Goal: Transaction & Acquisition: Purchase product/service

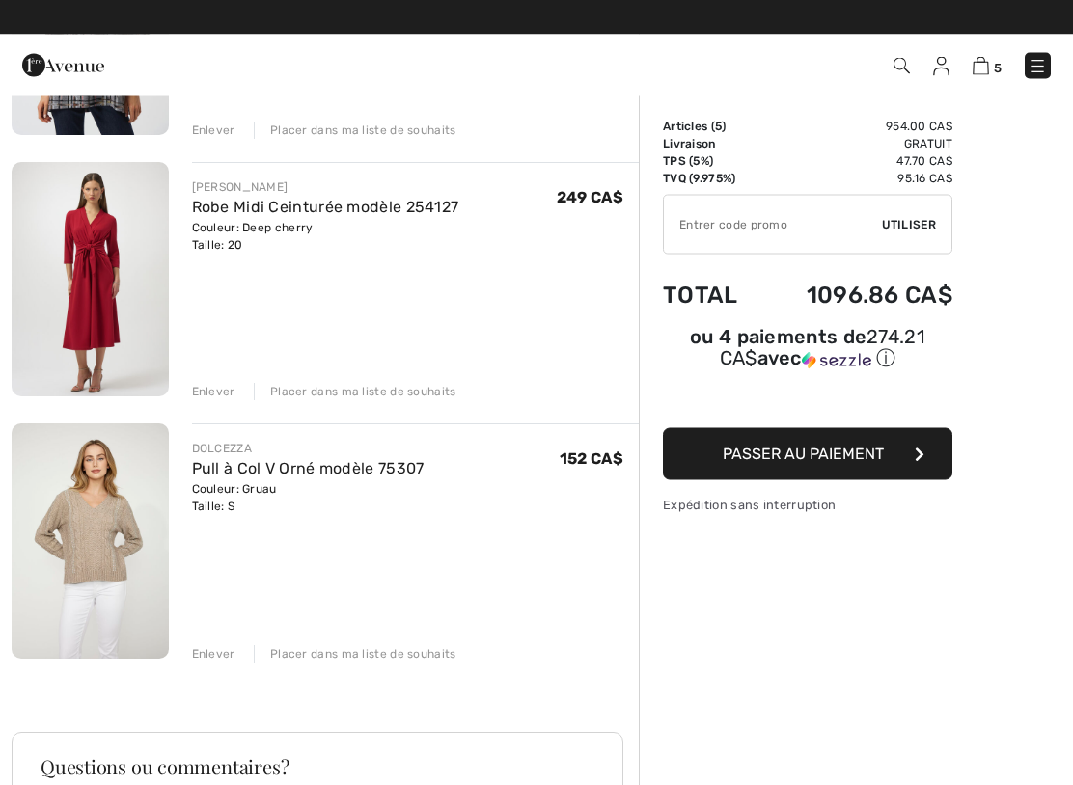
scroll to position [877, 0]
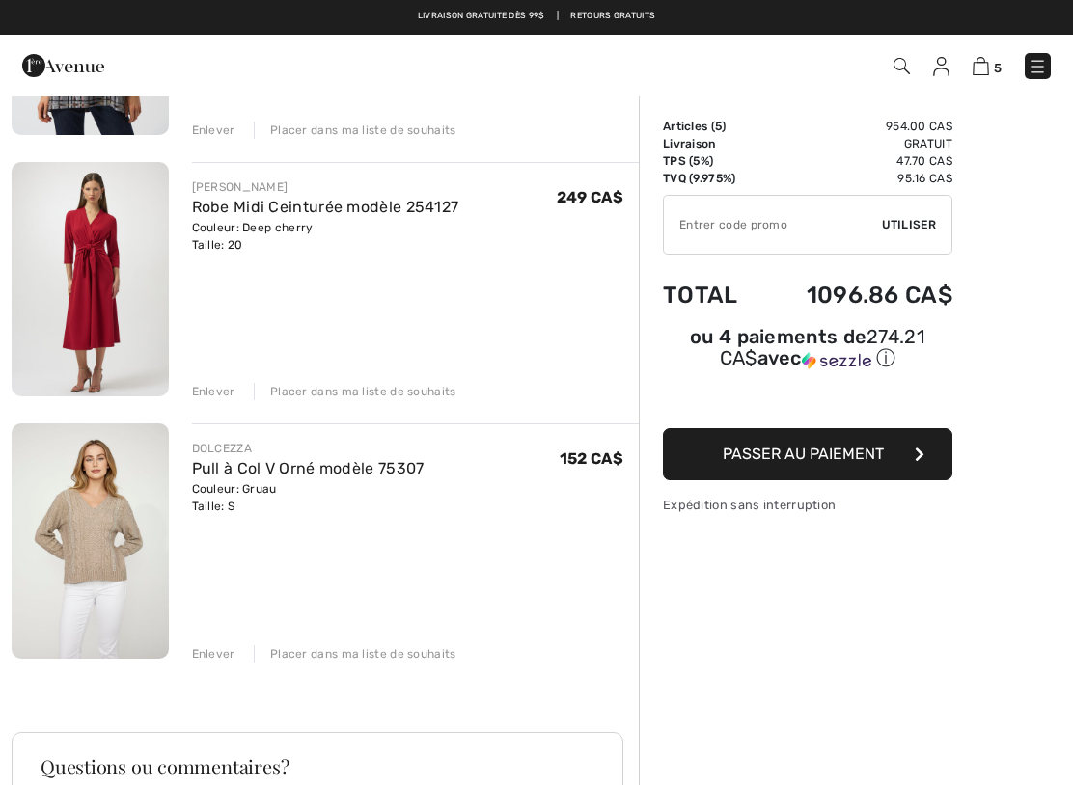
click at [260, 473] on link "Pull à Col V Orné modèle 75307" at bounding box center [308, 468] width 233 height 18
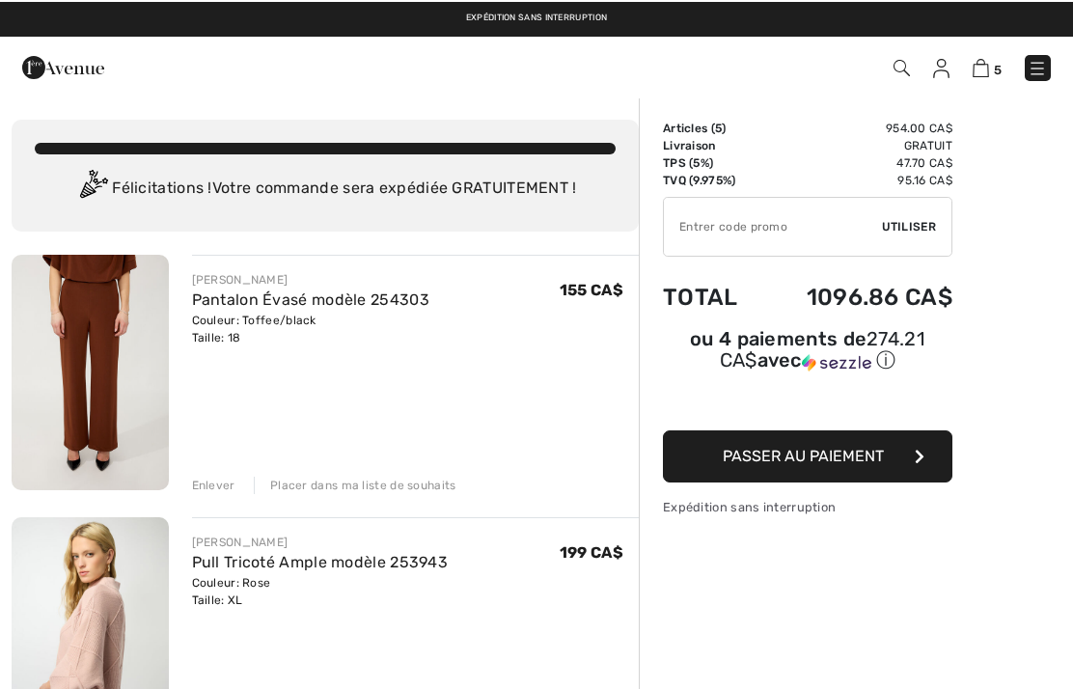
scroll to position [931, 0]
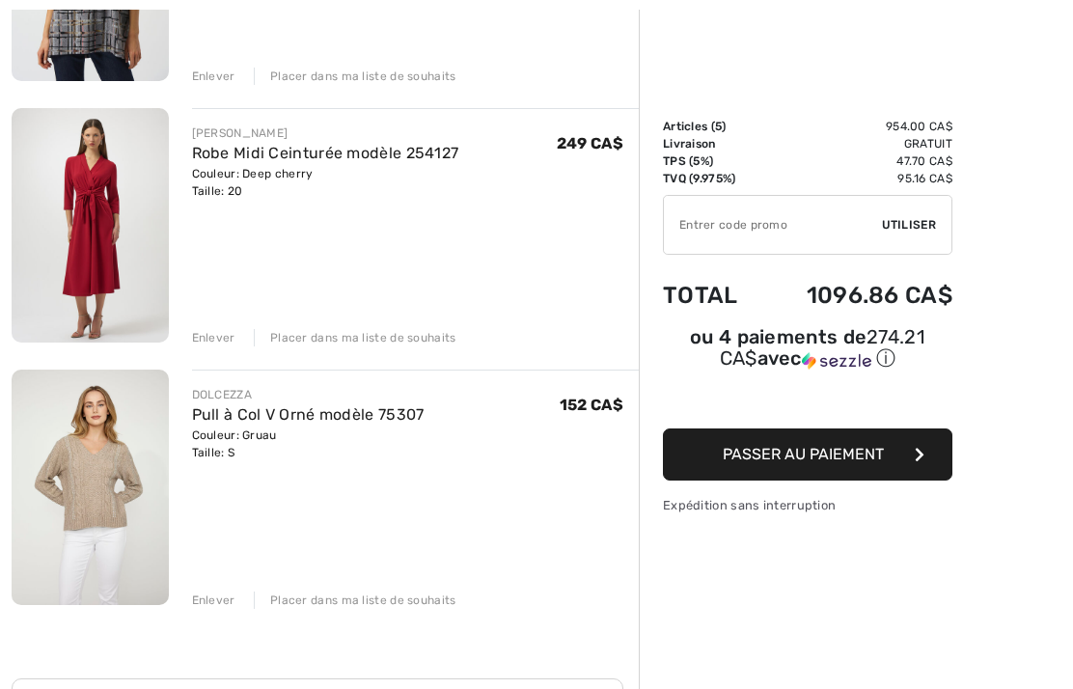
click at [675, 480] on button "Passer au paiement" at bounding box center [807, 454] width 289 height 52
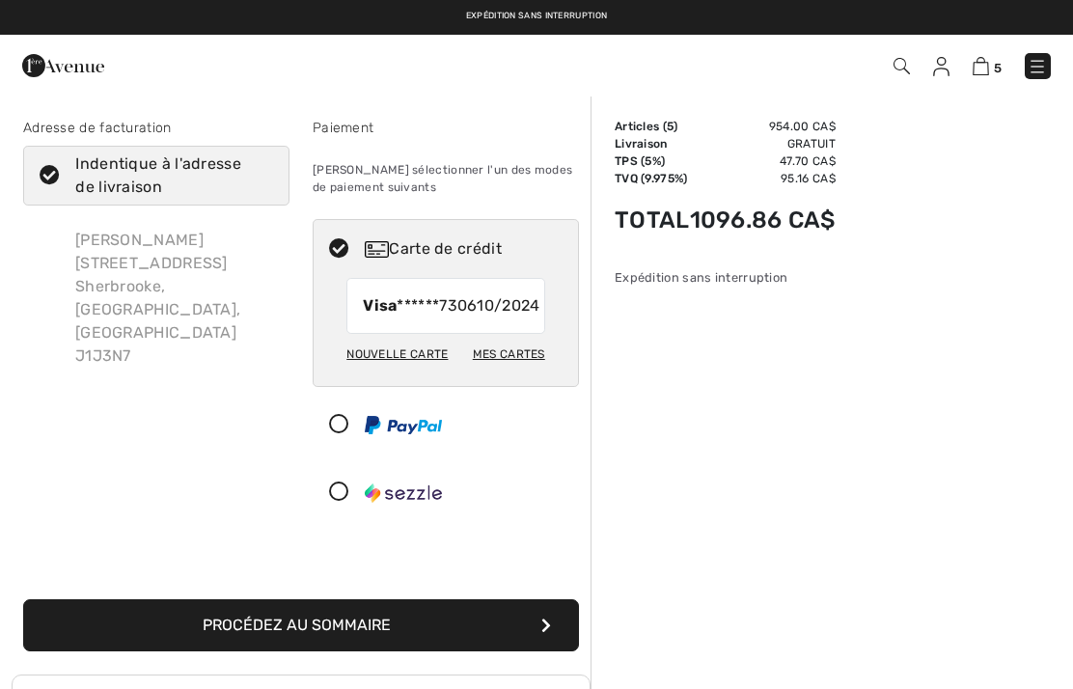
scroll to position [-2, 0]
click at [1050, 58] on link at bounding box center [1038, 66] width 26 height 26
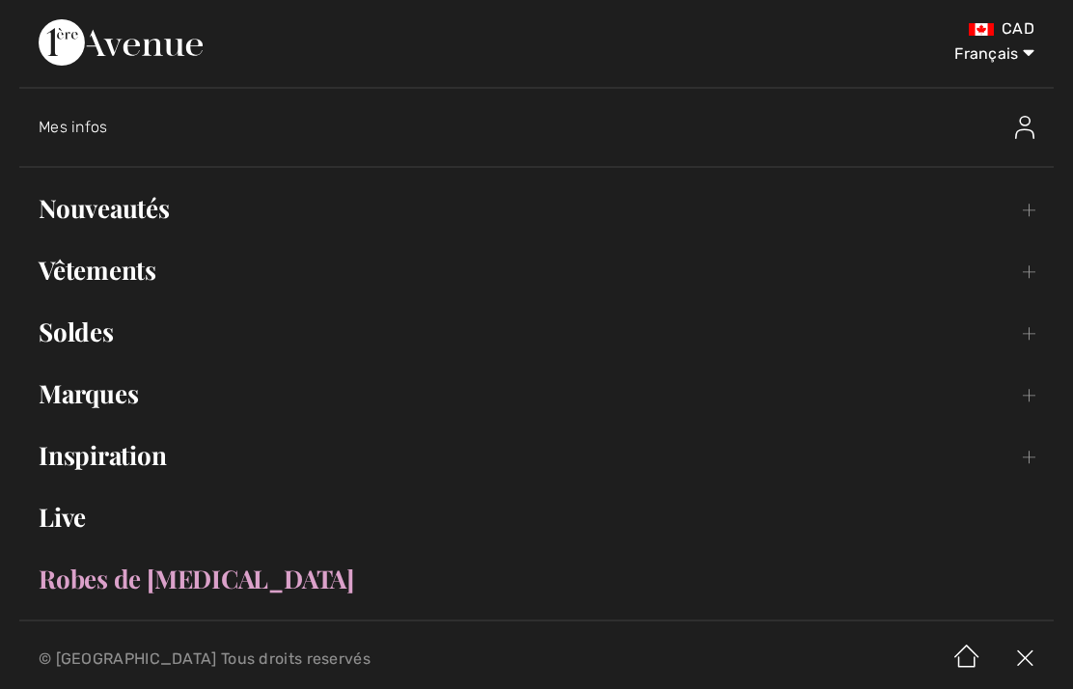
click at [194, 209] on link "Nouveautés Toggle submenu" at bounding box center [536, 208] width 1034 height 42
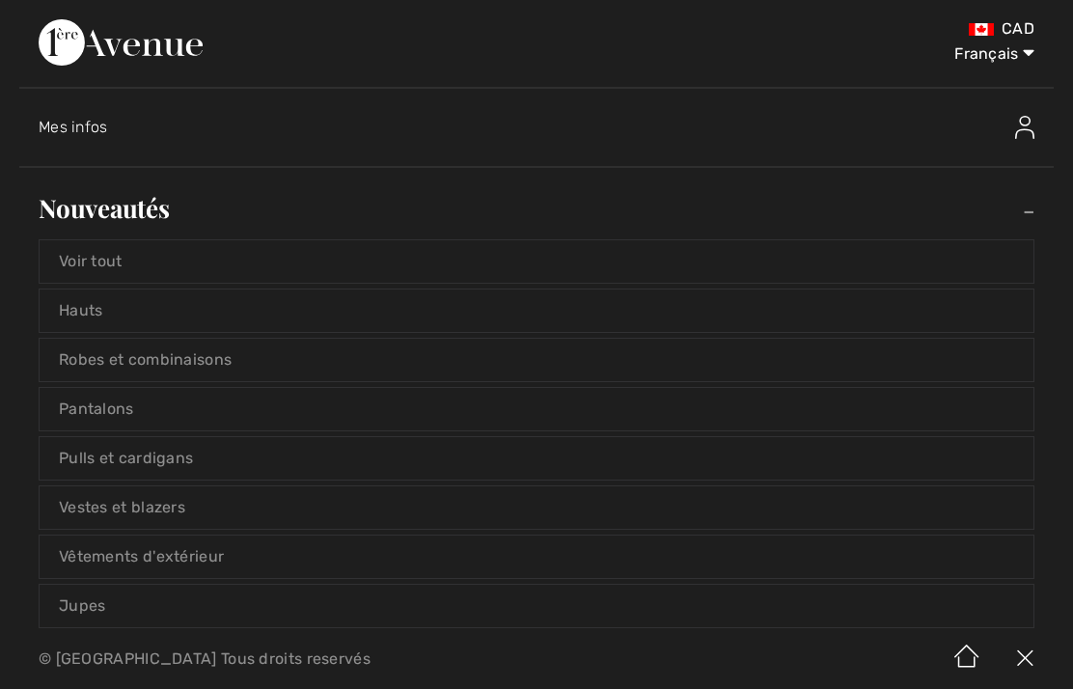
click at [119, 262] on link "Voir tout" at bounding box center [537, 261] width 994 height 42
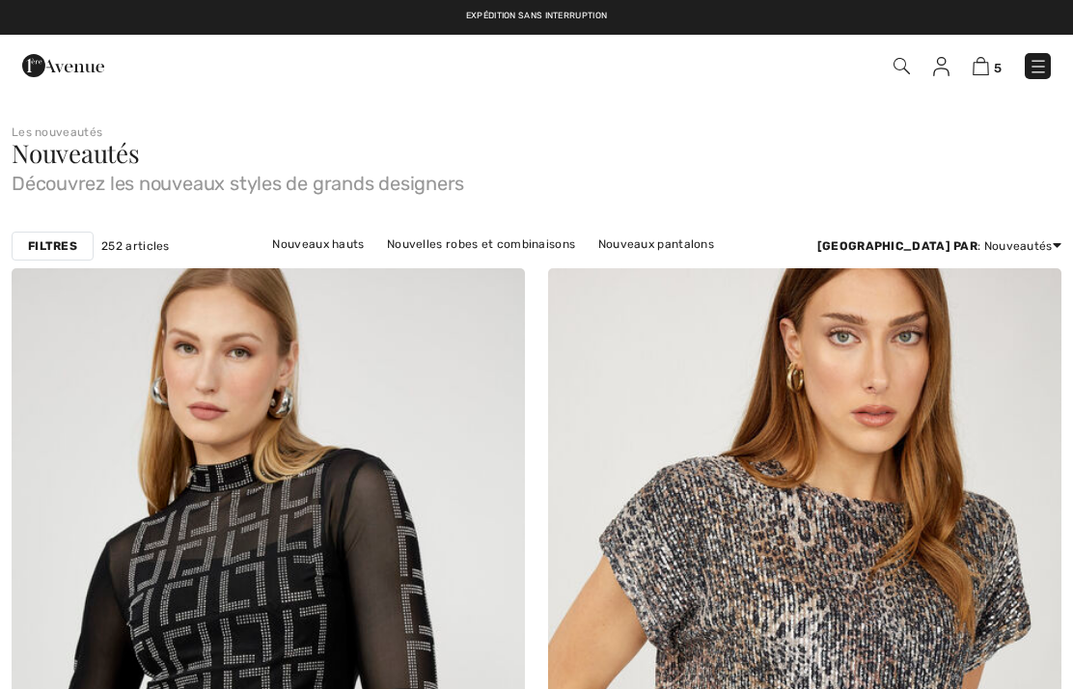
checkbox input "true"
click at [44, 248] on strong "Filtres" at bounding box center [52, 245] width 49 height 17
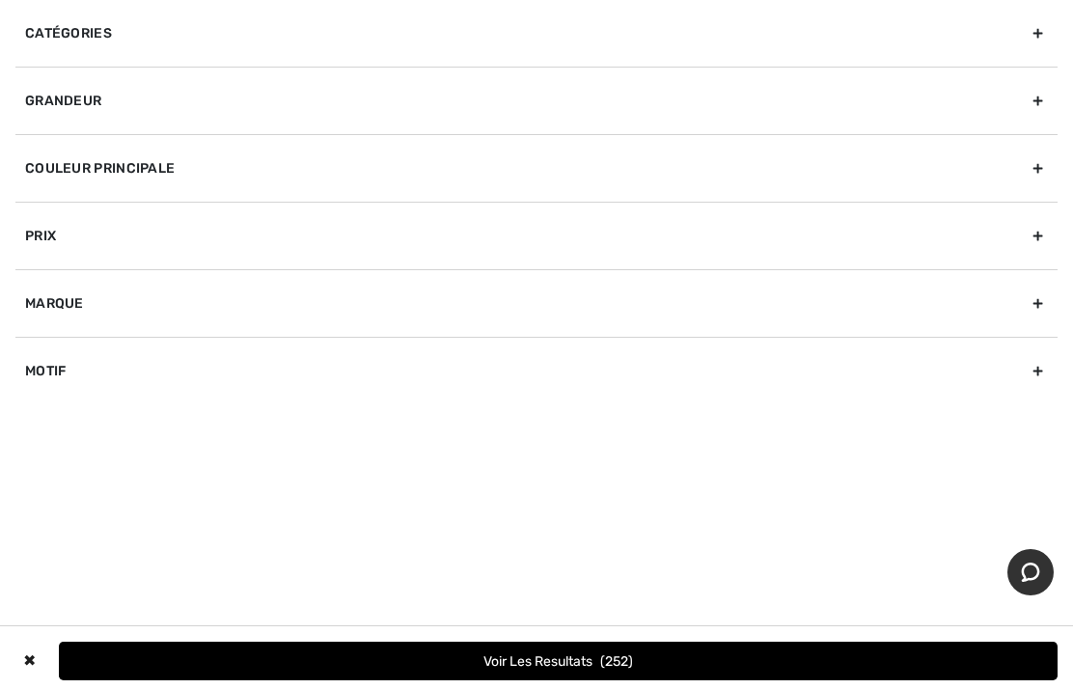
click at [1037, 96] on div "Grandeur" at bounding box center [536, 101] width 1042 height 68
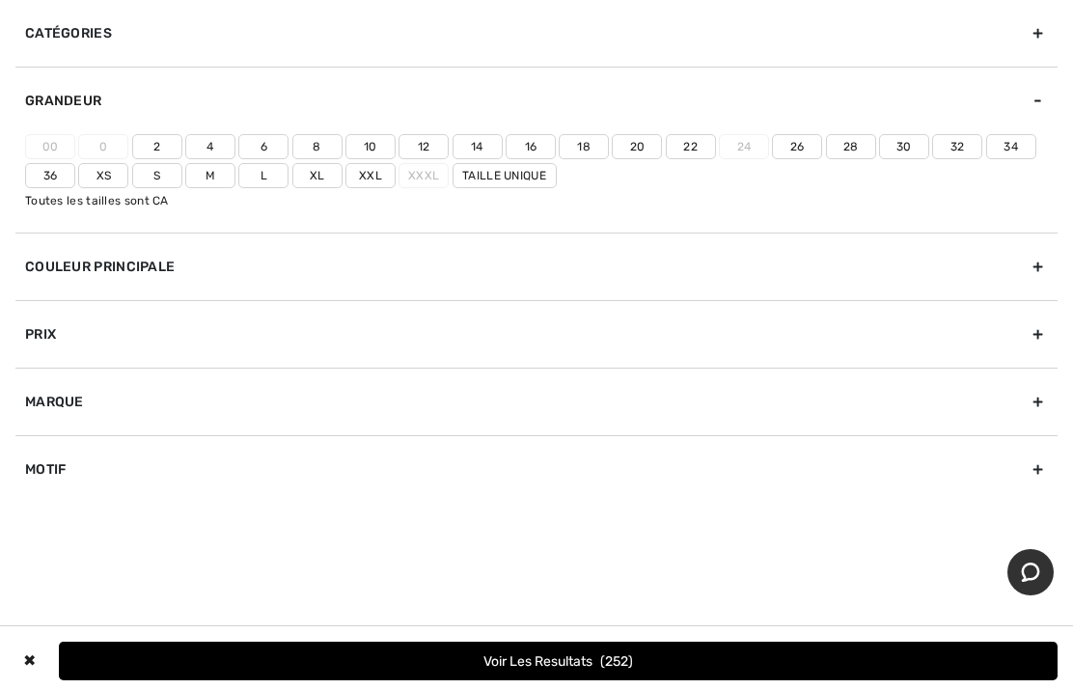
click at [598, 144] on label "18" at bounding box center [584, 146] width 50 height 25
click at [0, 0] on input"] "18" at bounding box center [0, 0] width 0 height 0
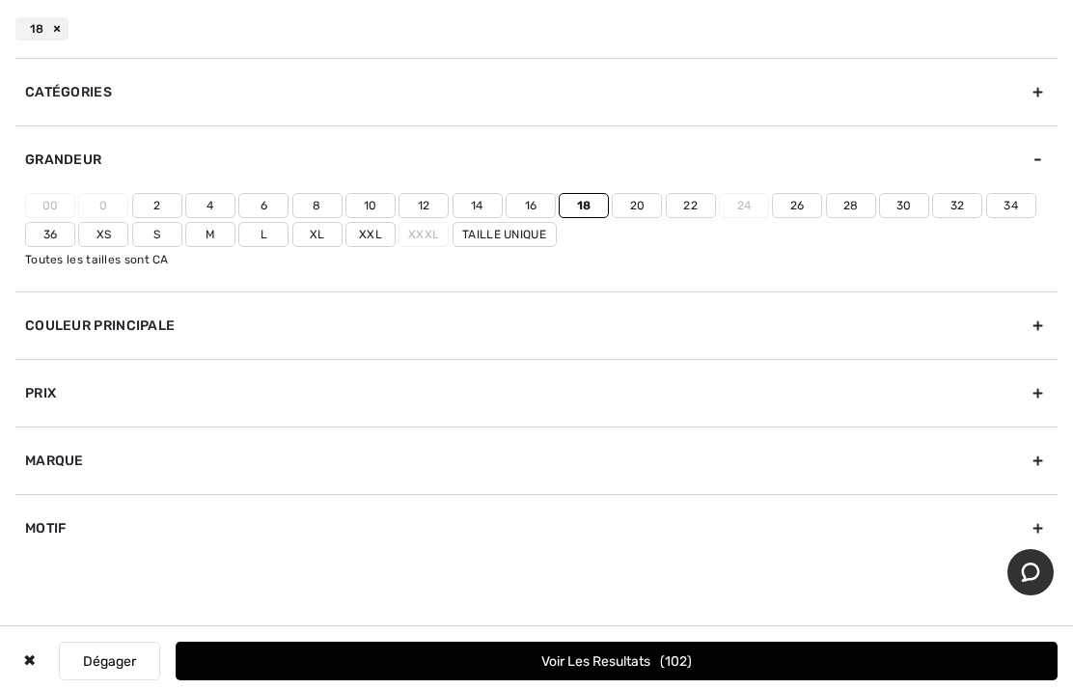
click at [582, 676] on button "Voir les resultats 102" at bounding box center [617, 661] width 882 height 39
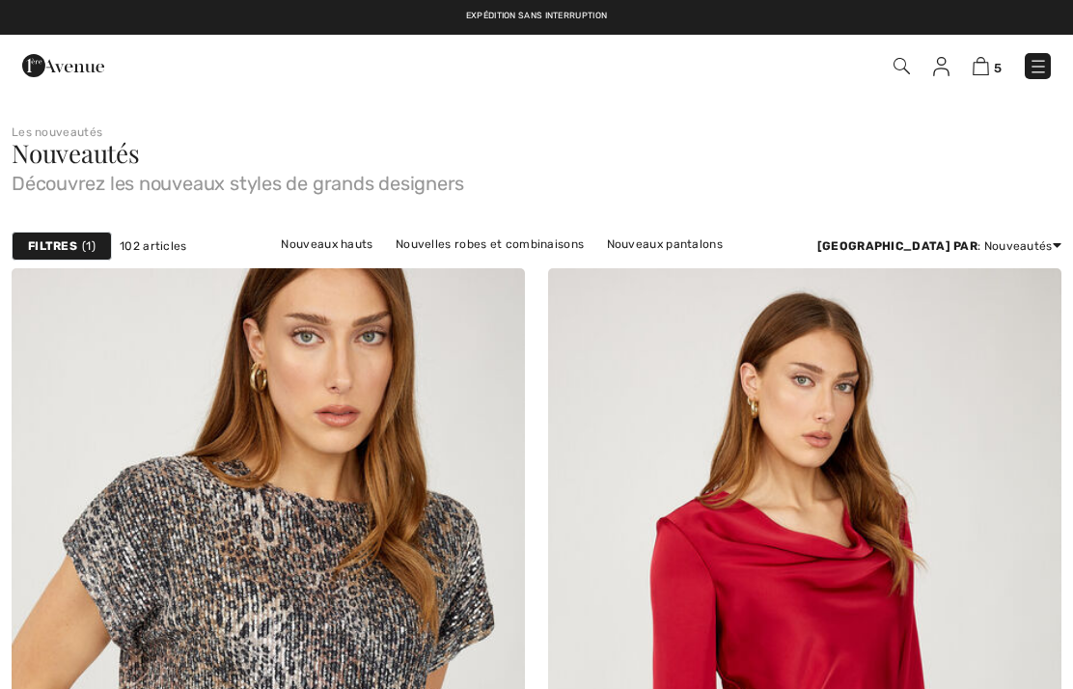
checkbox input "true"
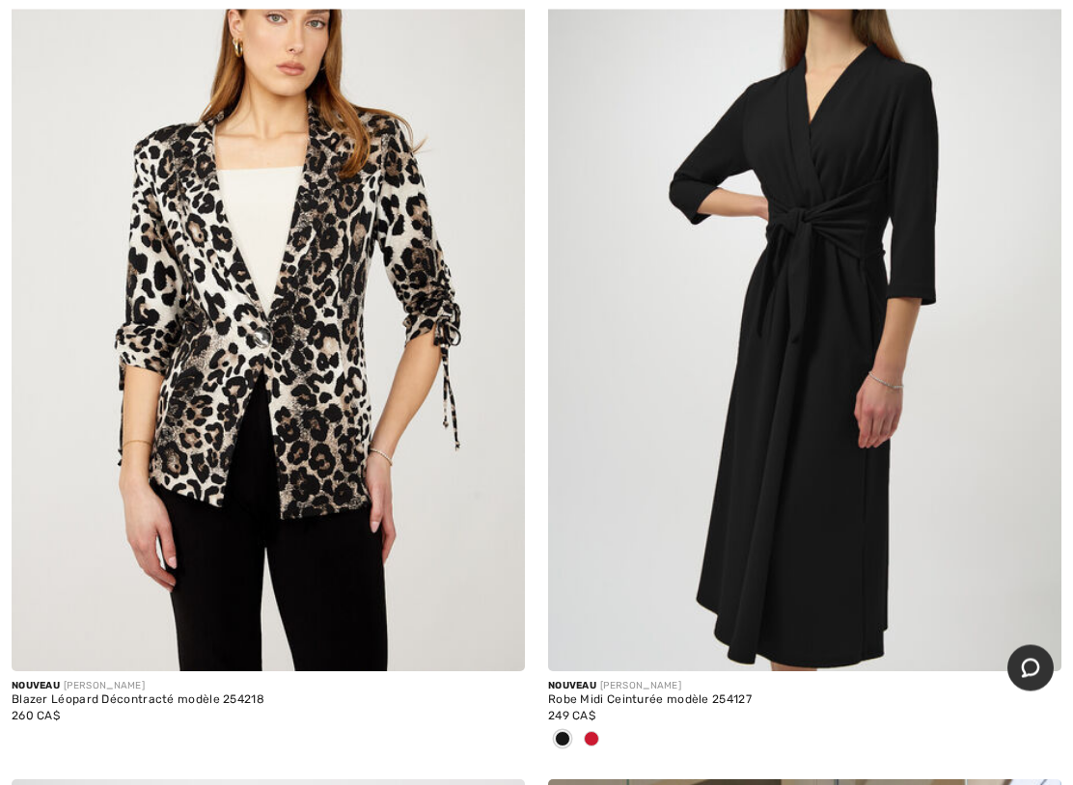
scroll to position [1213, 0]
click at [838, 577] on img at bounding box center [804, 287] width 513 height 770
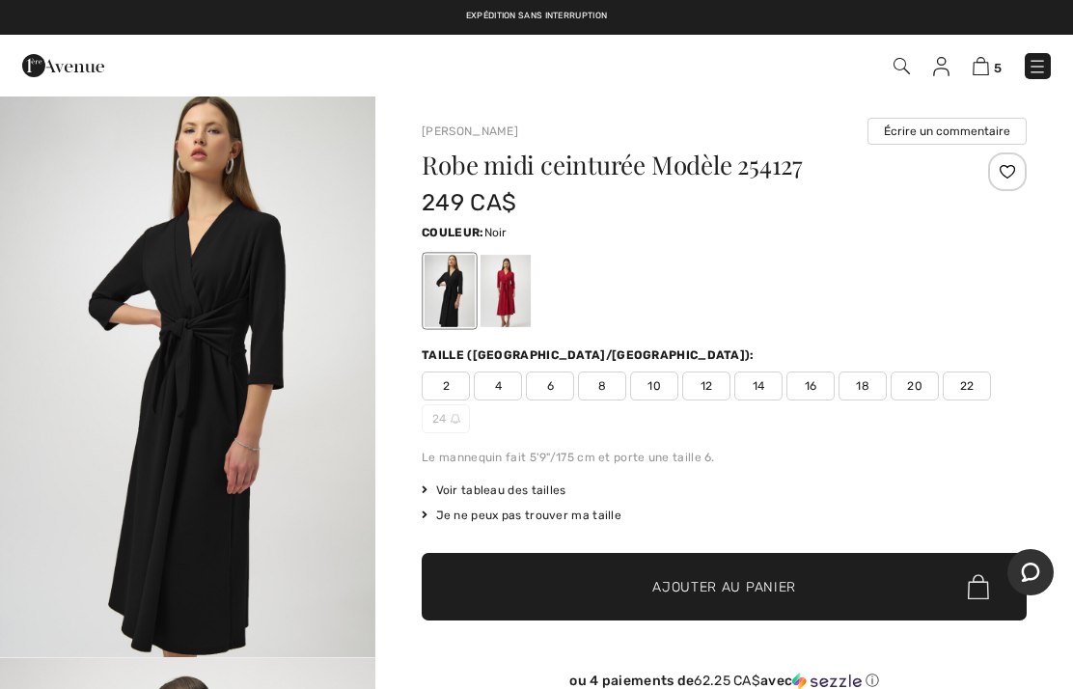
click at [997, 461] on div "Le mannequin fait 5'9"/175 cm et porte une taille 6." at bounding box center [724, 457] width 605 height 17
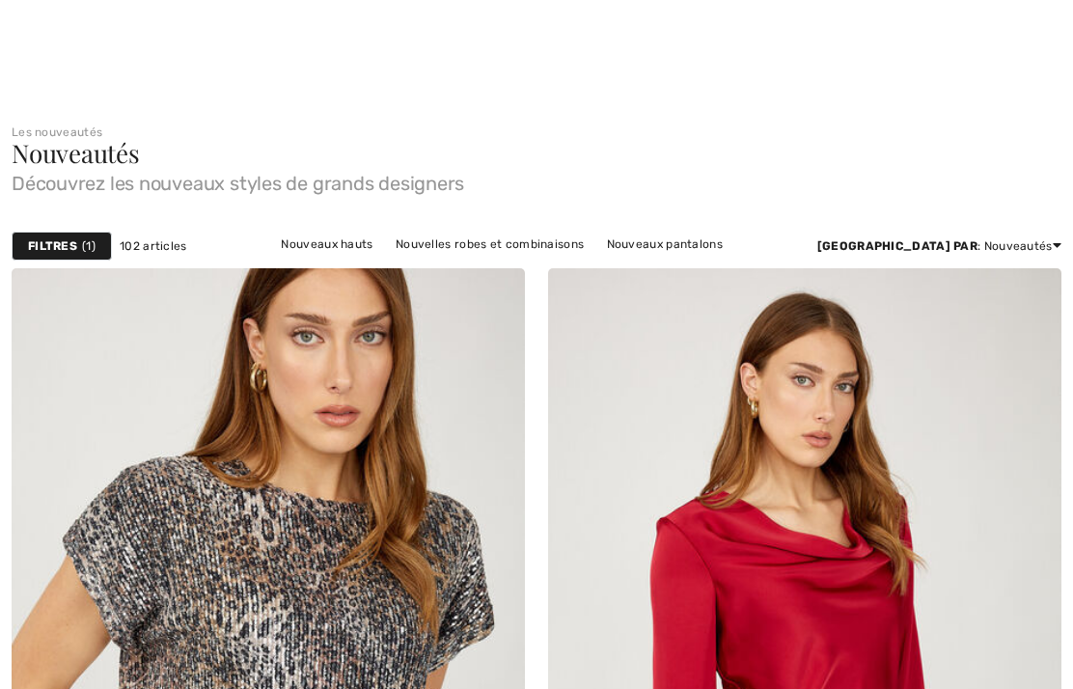
checkbox input "true"
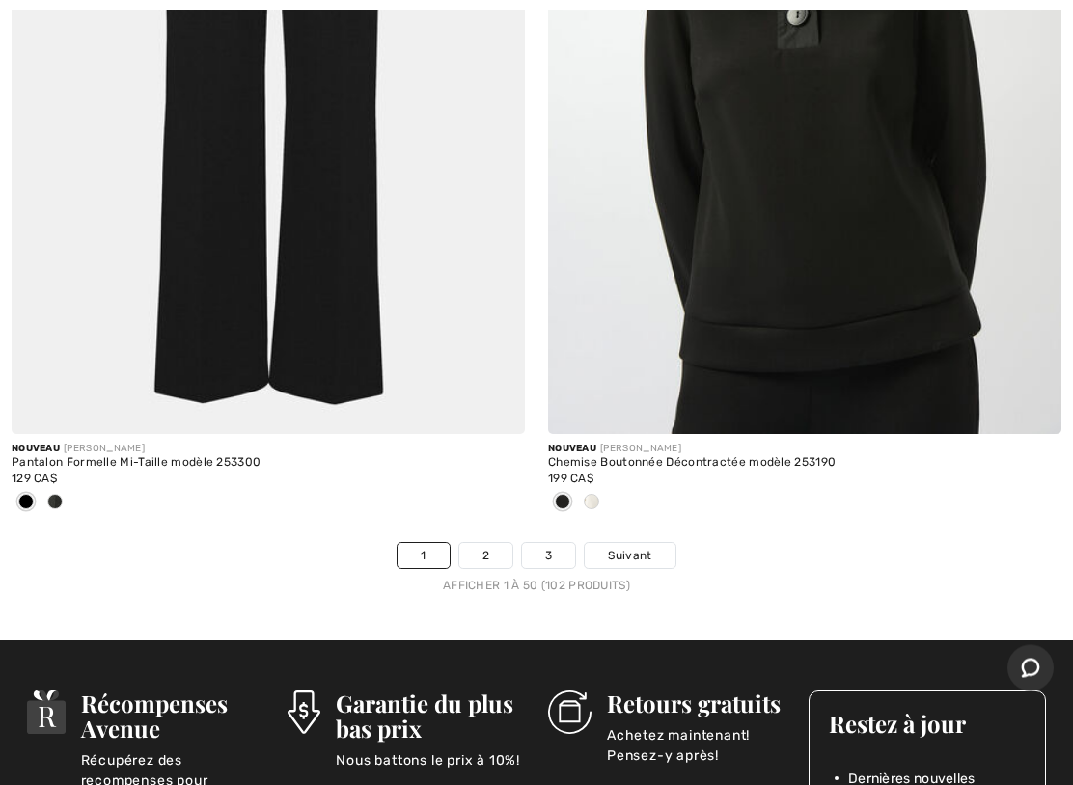
scroll to position [21997, 0]
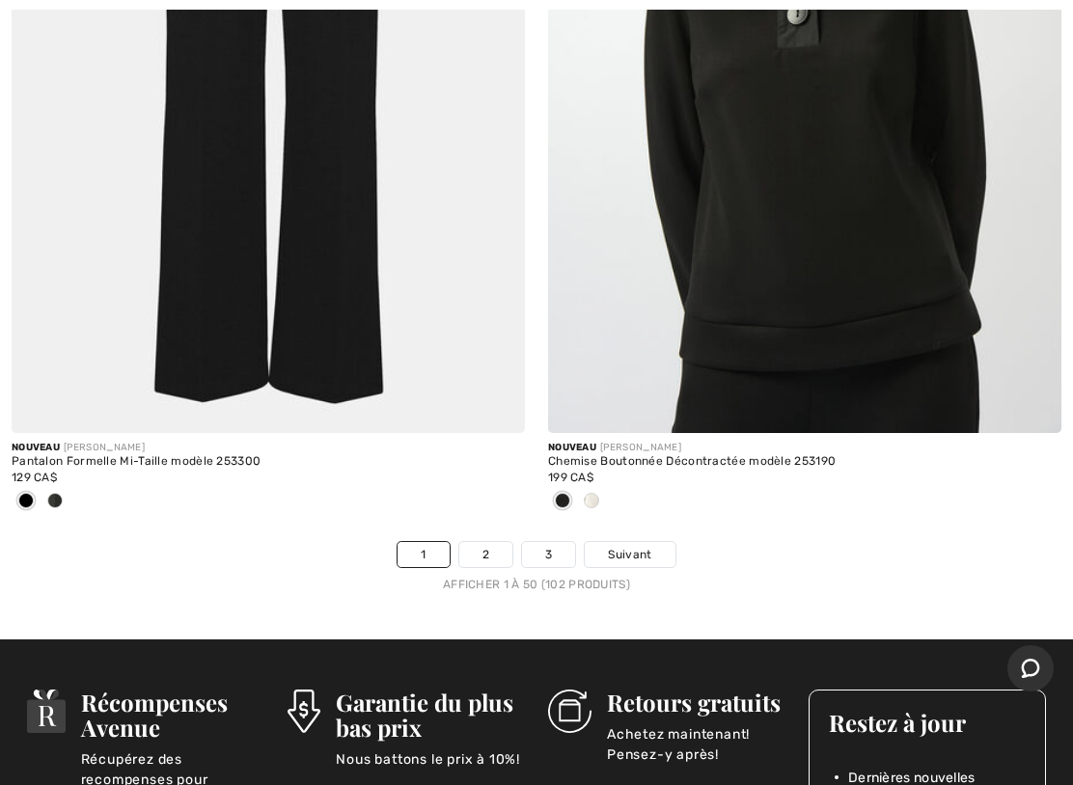
click at [652, 542] on link "Suivant" at bounding box center [630, 554] width 90 height 25
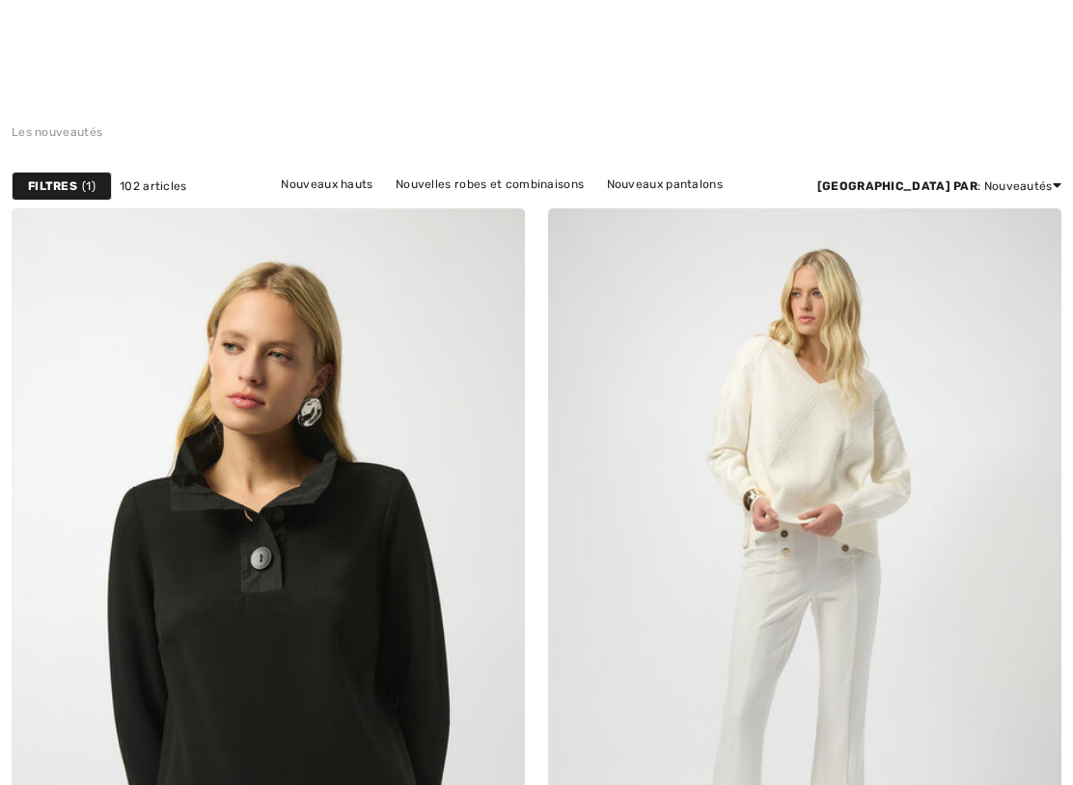
checkbox input "true"
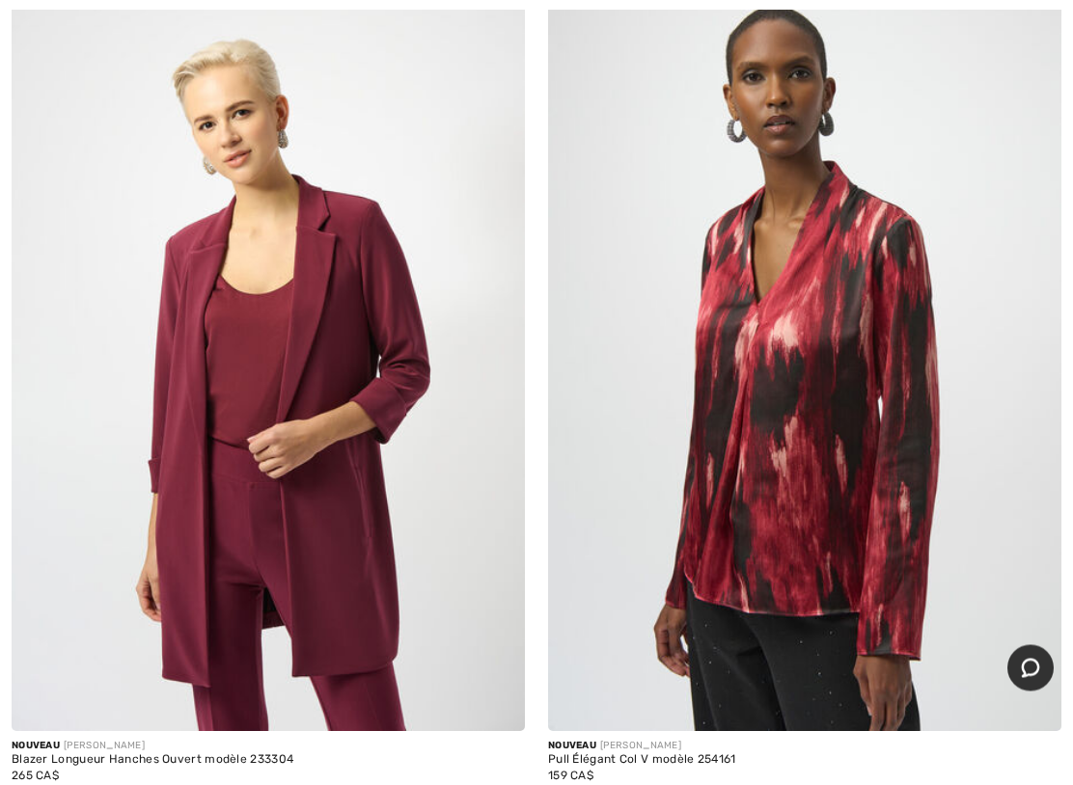
scroll to position [18066, 0]
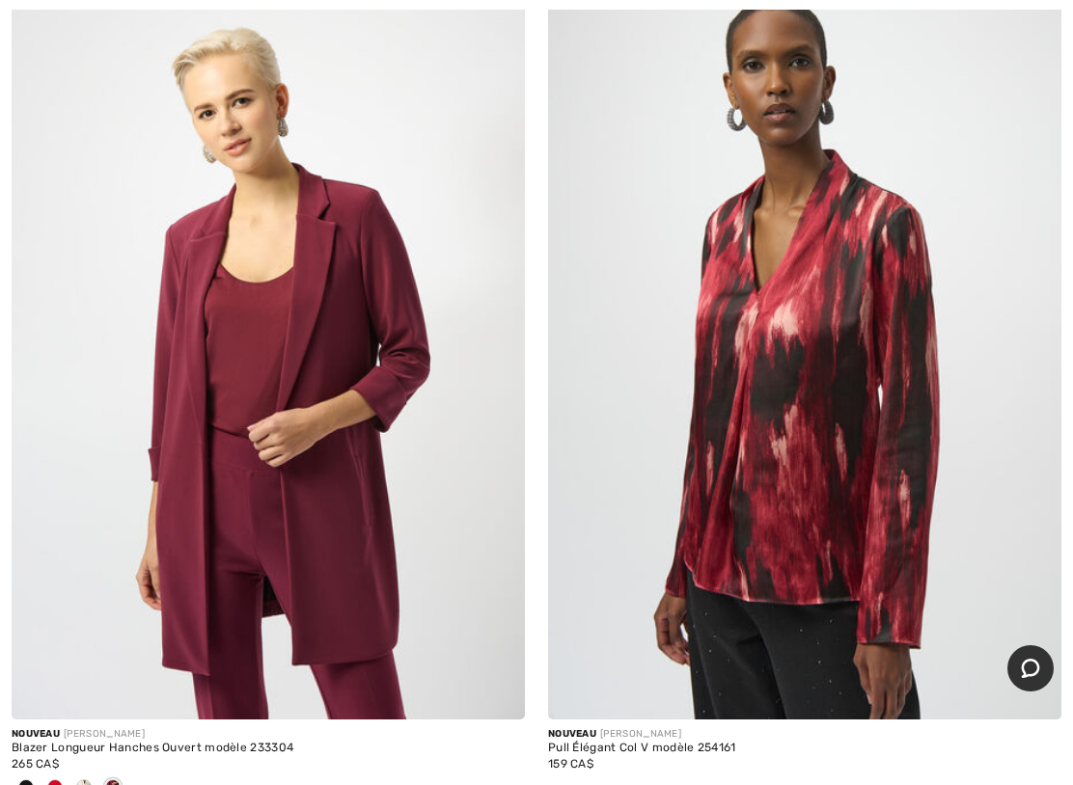
click at [850, 515] on img at bounding box center [804, 335] width 513 height 770
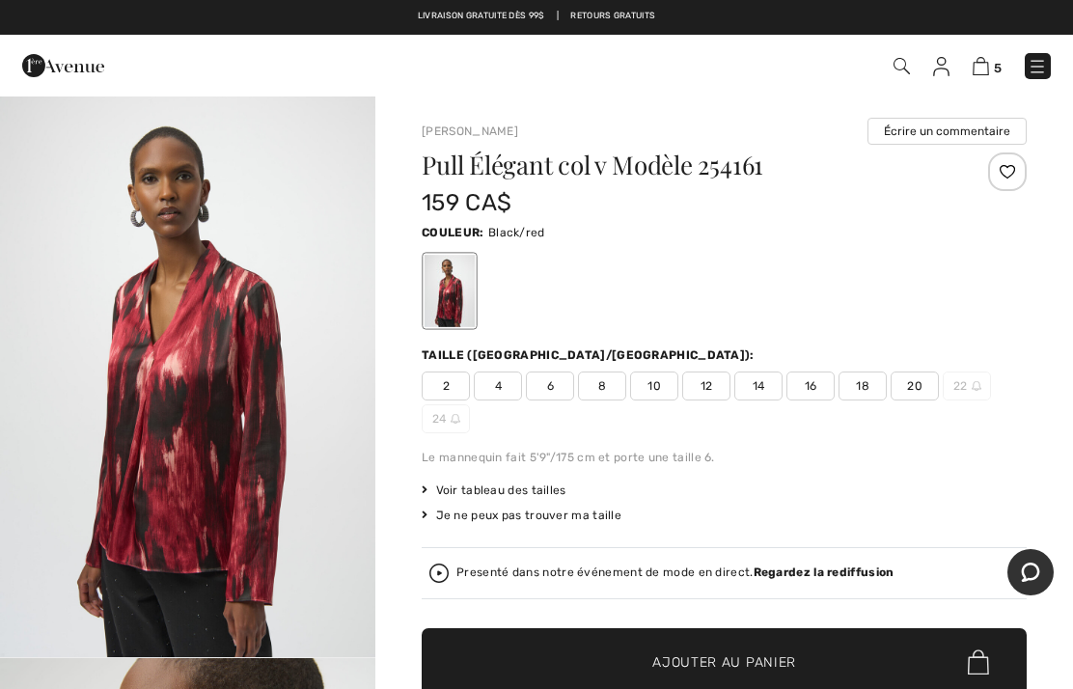
click at [927, 442] on div "Pull Élégant col v Modèle 254161 159 CA$ Couleur: Black/red [GEOGRAPHIC_DATA] (…" at bounding box center [724, 490] width 605 height 676
click at [869, 373] on span "18" at bounding box center [862, 385] width 48 height 29
click at [745, 653] on span "Ajouter au panier" at bounding box center [724, 662] width 144 height 20
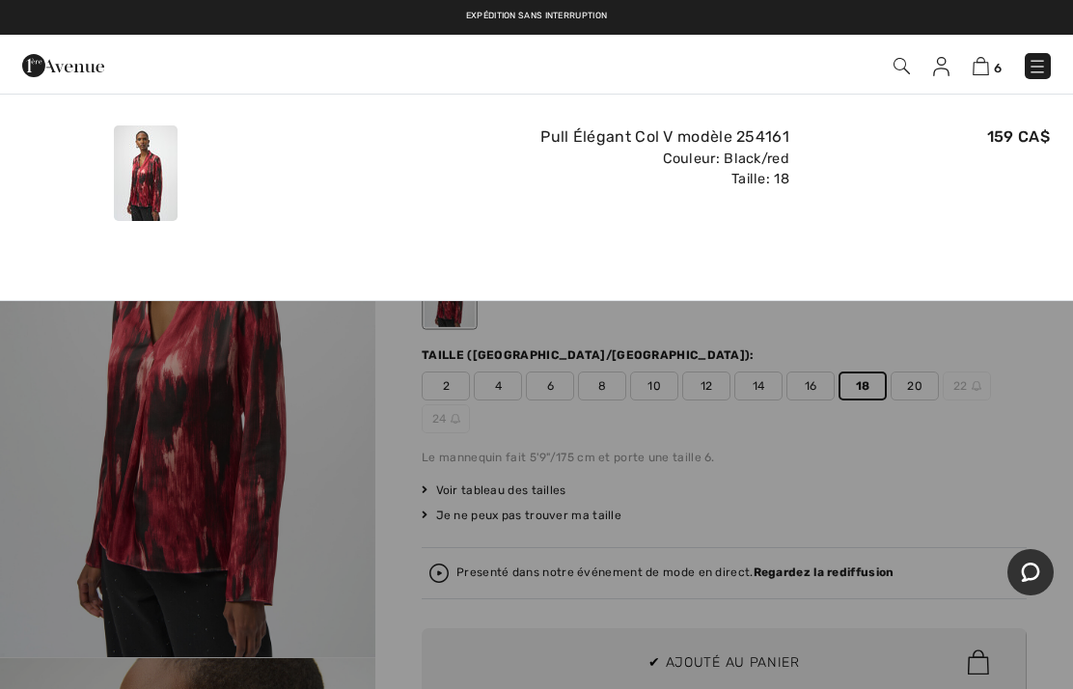
click at [1000, 62] on span "6" at bounding box center [998, 68] width 8 height 14
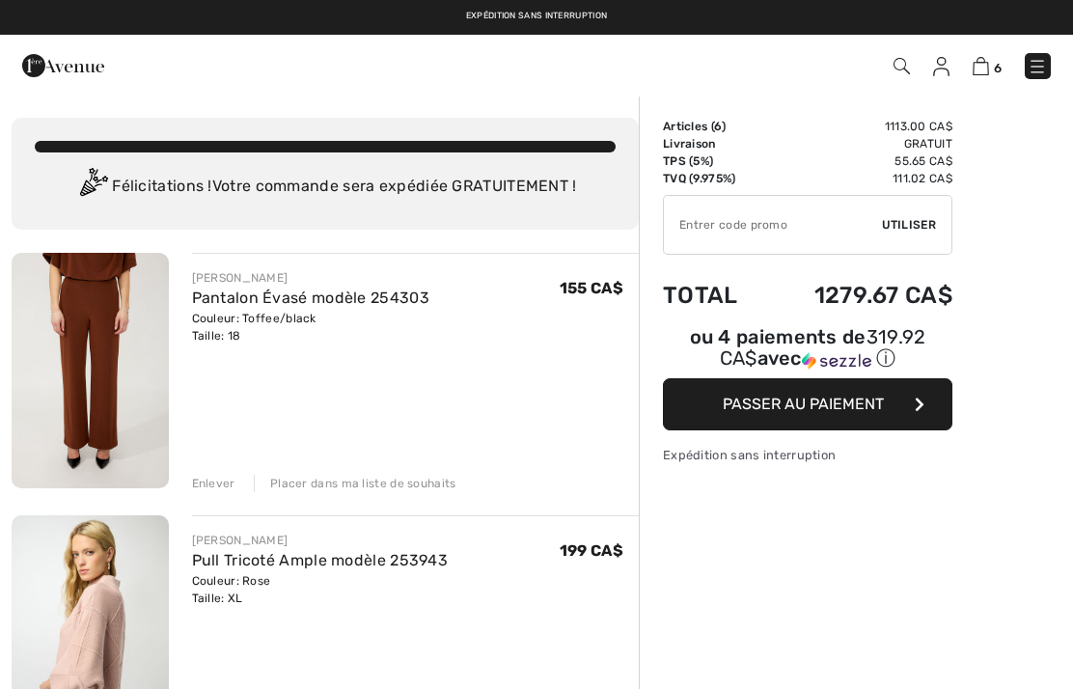
checkbox input "true"
